Goal: Task Accomplishment & Management: Manage account settings

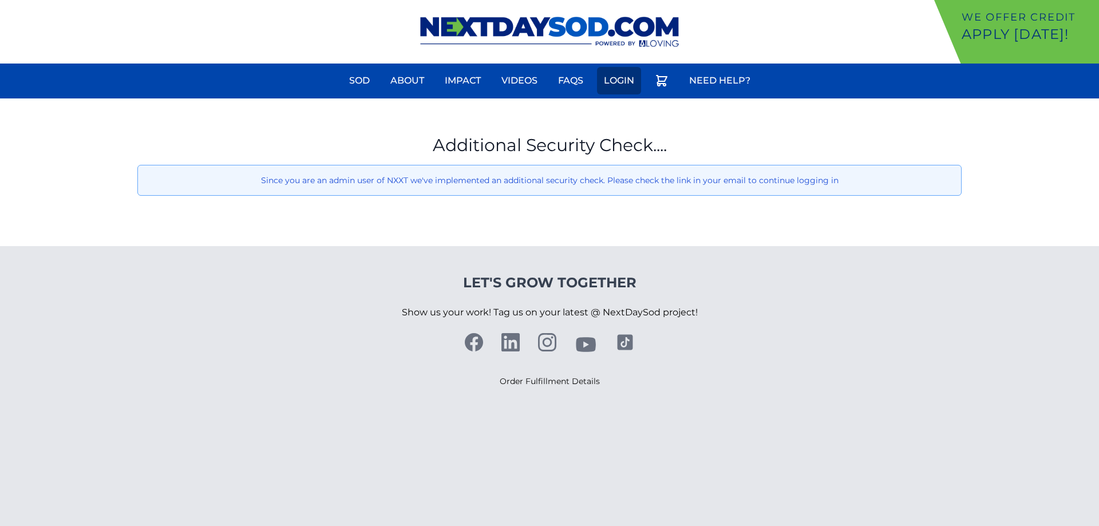
click at [613, 86] on link "Login" at bounding box center [619, 80] width 44 height 27
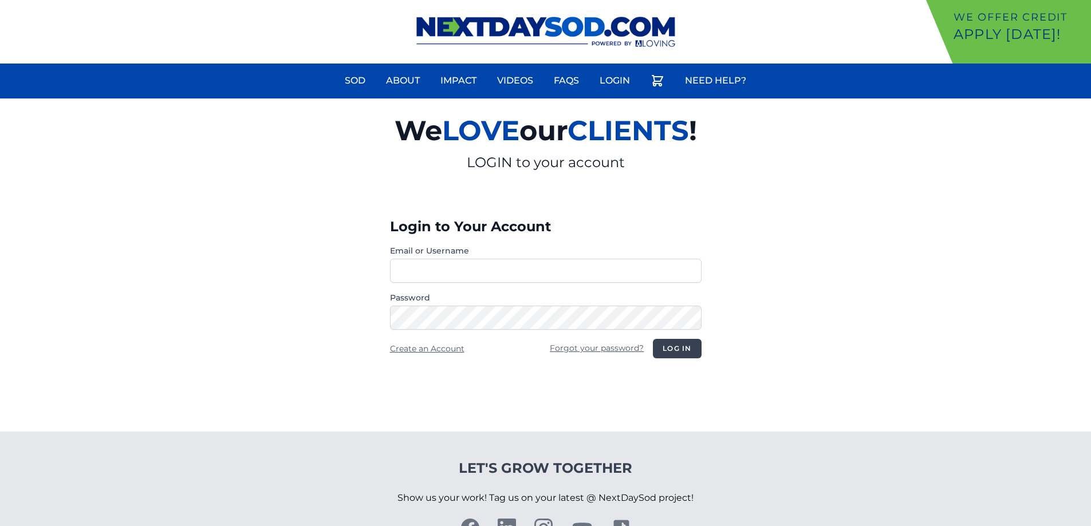
type input "**********"
click at [678, 346] on button "Log in" at bounding box center [677, 348] width 48 height 19
